Goal: Use online tool/utility: Utilize a website feature to perform a specific function

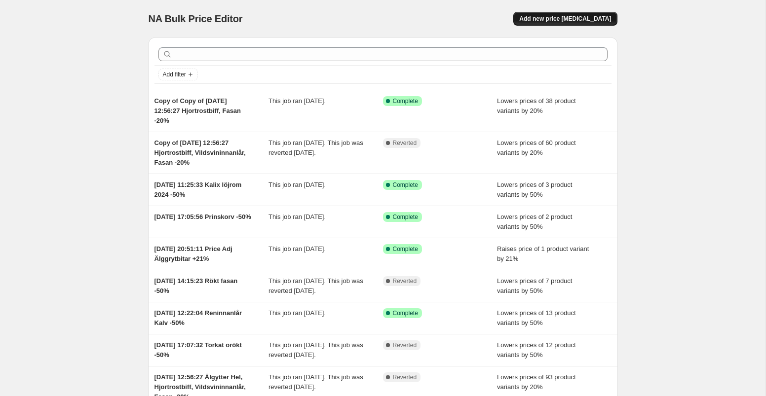
click at [550, 20] on span "Add new price [MEDICAL_DATA]" at bounding box center [565, 19] width 92 height 8
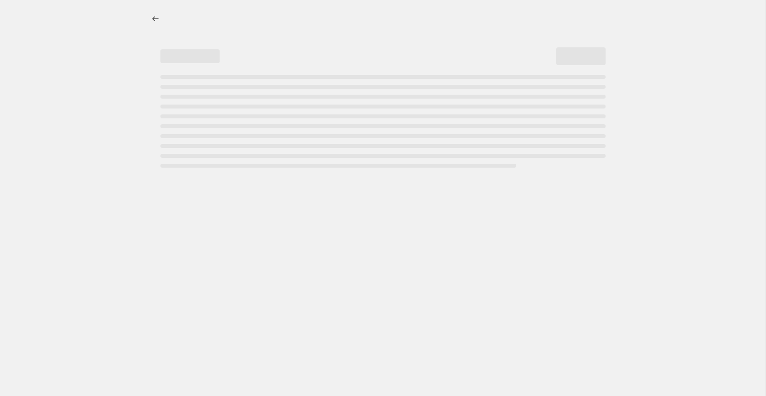
select select "percentage"
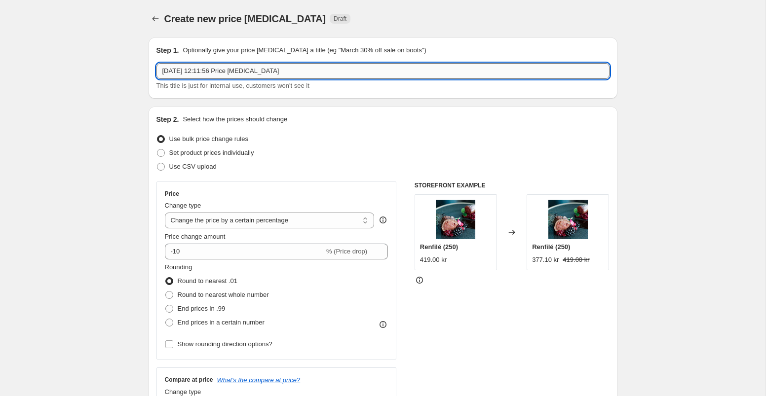
drag, startPoint x: 233, startPoint y: 72, endPoint x: 301, endPoint y: 72, distance: 68.1
click at [300, 72] on input "[DATE] 12:11:56 Price [MEDICAL_DATA]" at bounding box center [382, 71] width 453 height 16
type input "[DATE] 12:11:56 Skivad renetrecote sarv -20%"
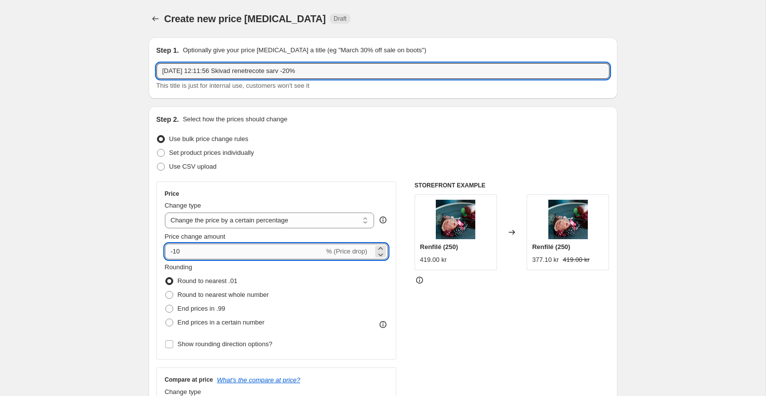
click at [265, 248] on input "-10" at bounding box center [244, 252] width 159 height 16
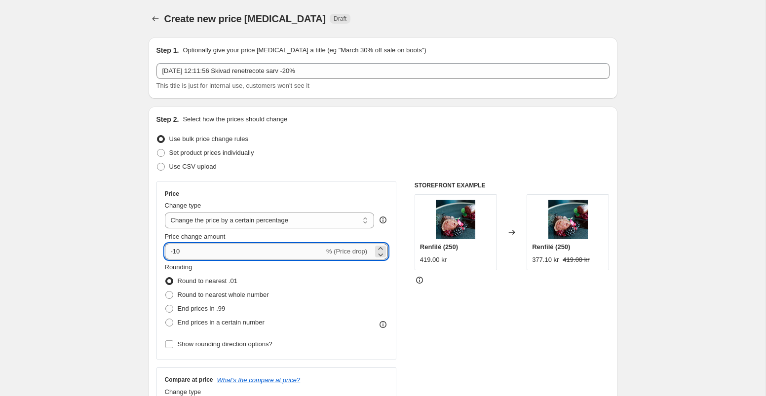
type input "-1"
type input "-20"
click at [396, 280] on div "Price Change type Change the price to a certain amount Change the price by a ce…" at bounding box center [382, 303] width 453 height 242
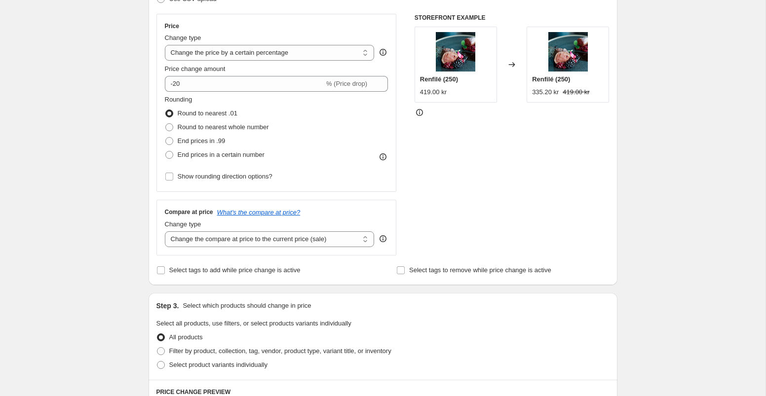
scroll to position [175, 0]
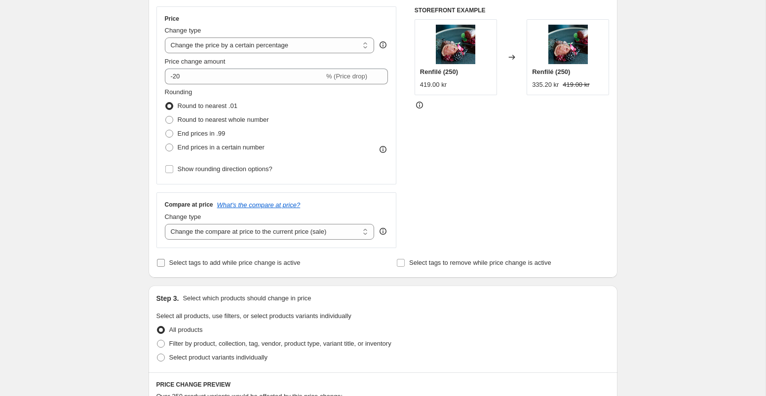
click at [160, 263] on input "Select tags to add while price change is active" at bounding box center [161, 263] width 8 height 8
checkbox input "true"
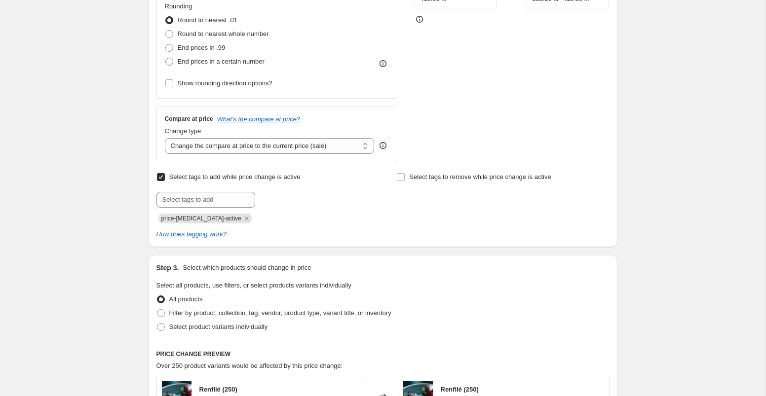
scroll to position [275, 0]
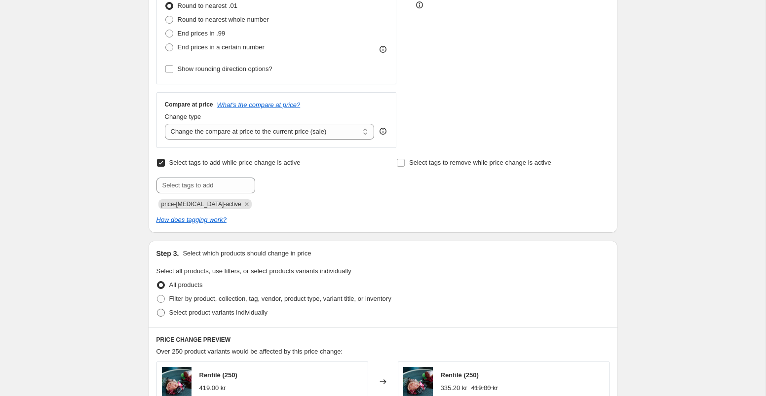
click at [161, 313] on span at bounding box center [161, 313] width 8 height 8
click at [157, 309] on input "Select product variants individually" at bounding box center [157, 309] width 0 height 0
radio input "true"
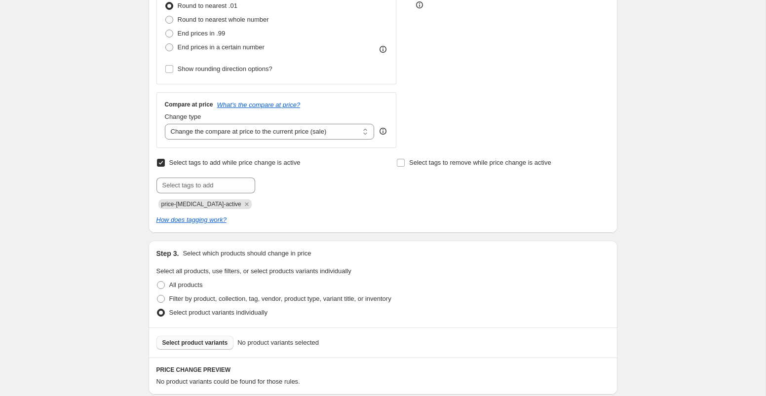
click at [204, 343] on span "Select product variants" at bounding box center [195, 343] width 66 height 8
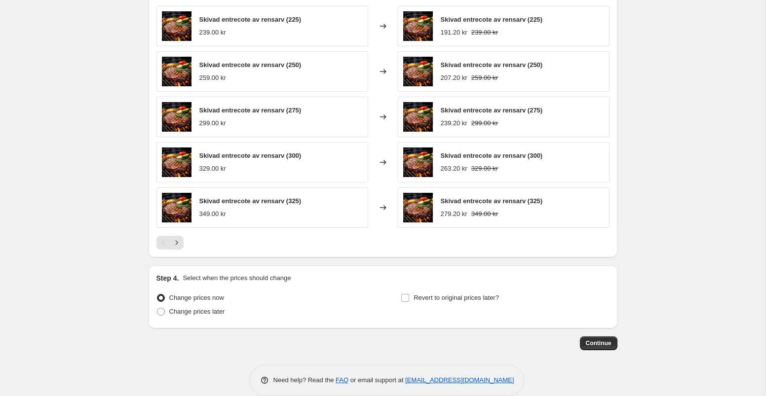
scroll to position [675, 0]
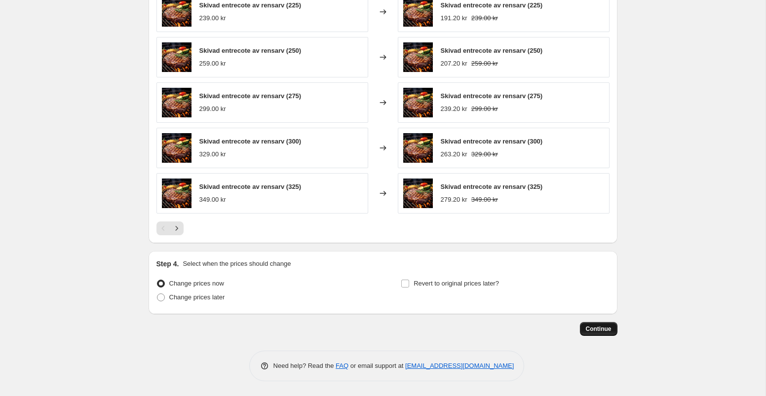
click at [598, 331] on span "Continue" at bounding box center [599, 329] width 26 height 8
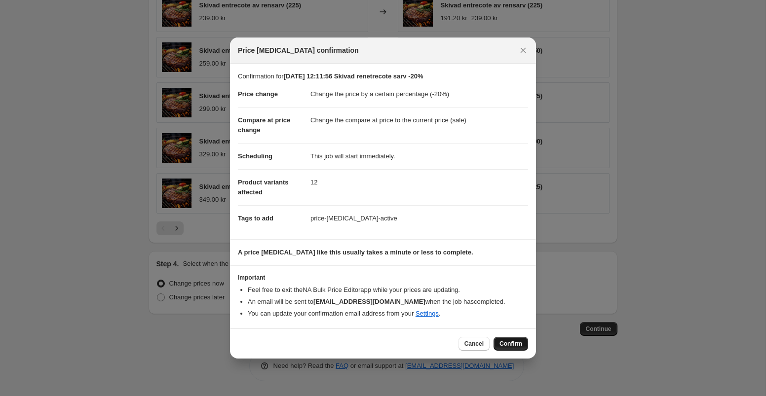
click at [514, 348] on button "Confirm" at bounding box center [510, 344] width 35 height 14
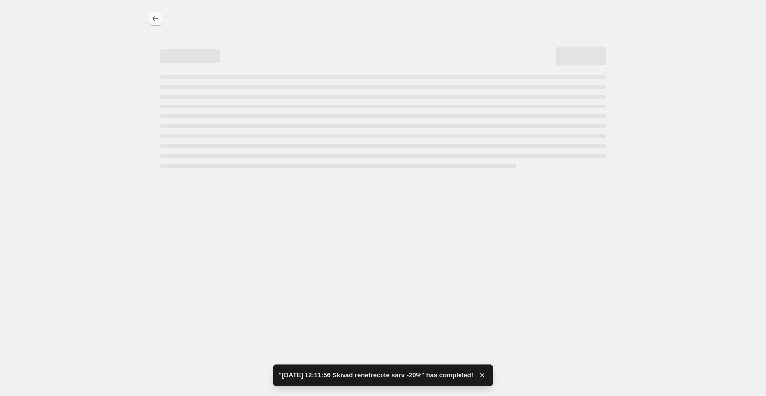
select select "percentage"
